Goal: Task Accomplishment & Management: Use online tool/utility

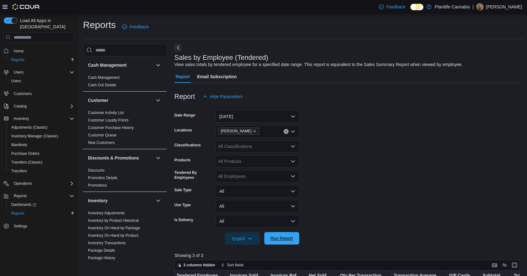
click at [279, 243] on span "Run Report" at bounding box center [281, 238] width 27 height 12
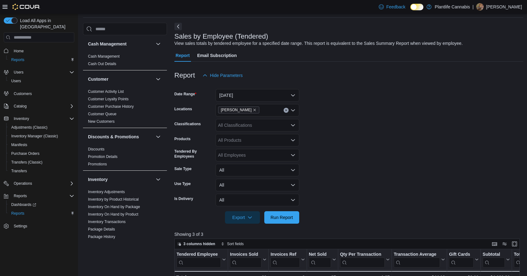
scroll to position [62, 0]
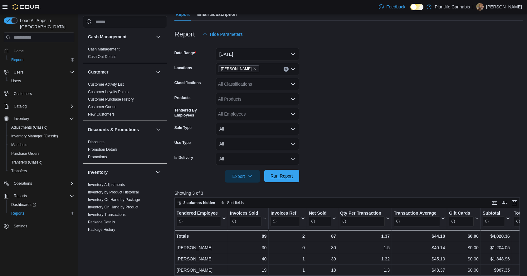
click at [282, 175] on span "Run Report" at bounding box center [282, 176] width 22 height 6
click at [453, 239] on div "$0.00" at bounding box center [464, 236] width 30 height 7
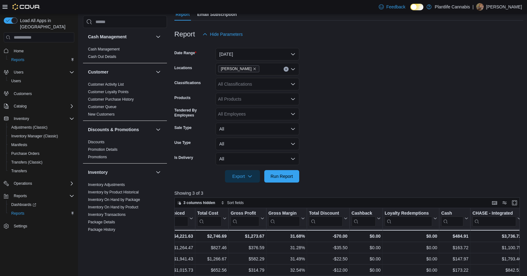
scroll to position [0, 421]
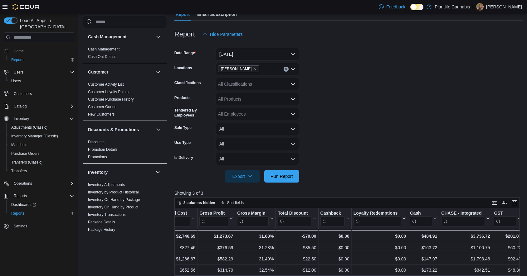
click at [247, 83] on div "All Classifications" at bounding box center [258, 84] width 84 height 12
type input "***"
click at [263, 95] on div "Accessory Group" at bounding box center [257, 95] width 76 height 6
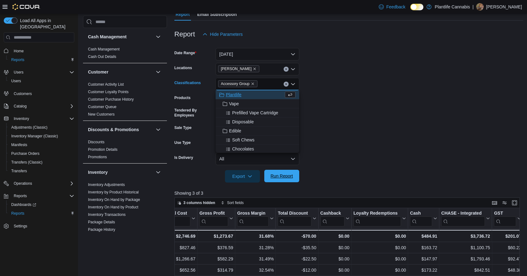
click at [273, 174] on span "Run Report" at bounding box center [282, 176] width 22 height 6
